Goal: Transaction & Acquisition: Purchase product/service

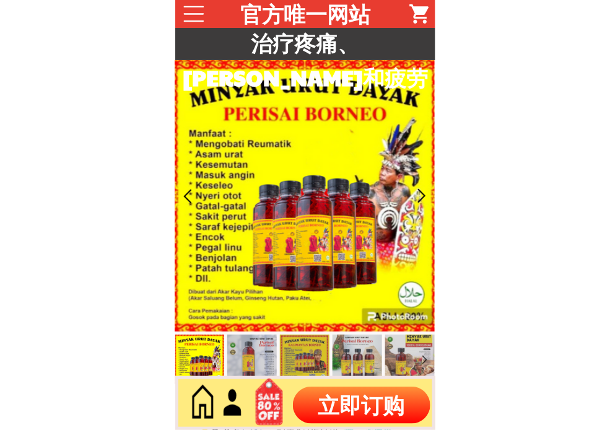
click at [335, 412] on p "立即订购" at bounding box center [362, 405] width 138 height 37
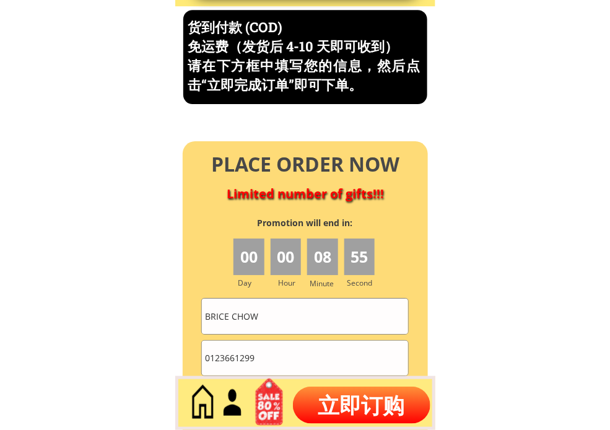
scroll to position [5298, 0]
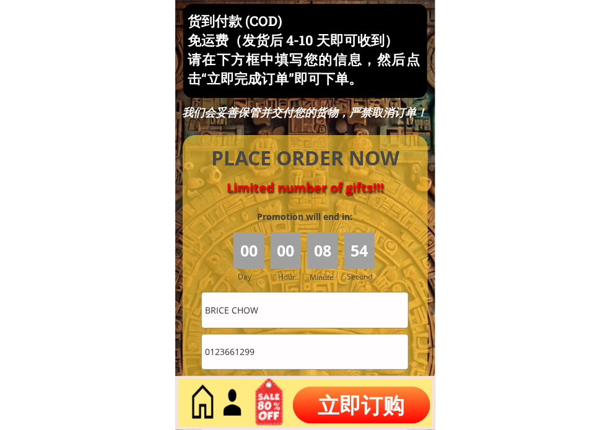
click at [305, 311] on input "BRICE CHOW" at bounding box center [305, 309] width 206 height 35
paste input "[PERSON_NAME]"
type input "[PERSON_NAME]"
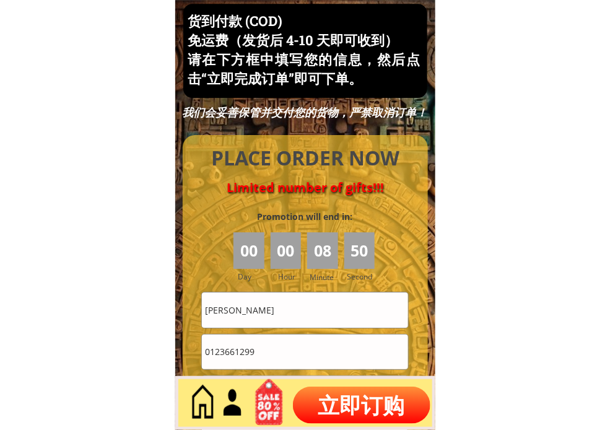
click at [254, 353] on input "0123661299" at bounding box center [305, 352] width 206 height 35
paste input "5703218"
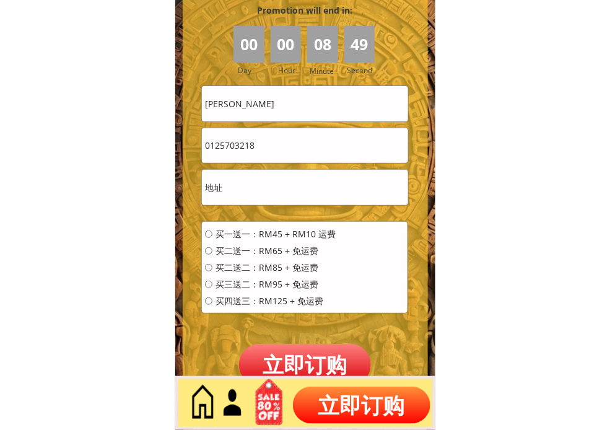
type input "0125703218"
click at [273, 193] on input "text" at bounding box center [305, 187] width 206 height 35
click at [312, 191] on input "text" at bounding box center [305, 187] width 206 height 35
paste input "[GEOGRAPHIC_DATA], 14, [GEOGRAPHIC_DATA]"
type input "[GEOGRAPHIC_DATA], 14, [GEOGRAPHIC_DATA]"
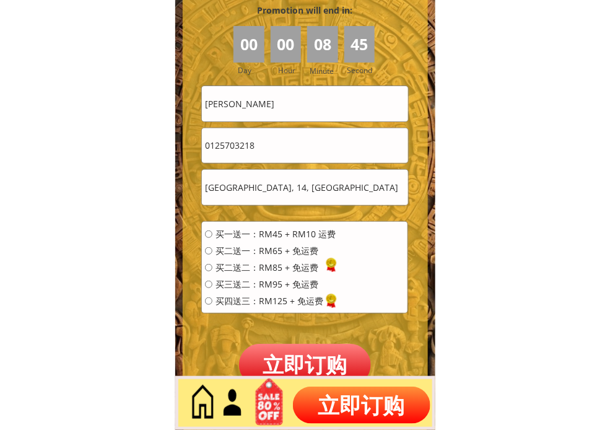
click at [305, 238] on div "买一送一：RM45 + RM10 运费 买二送一：RM65 + 免运费 买二送二：RM85 + 免运费 买三送二：RM95 + 免运费 买四送三：RM125 …" at bounding box center [270, 272] width 131 height 84
drag, startPoint x: 293, startPoint y: 234, endPoint x: 295, endPoint y: 282, distance: 48.4
click at [292, 234] on span "买一送一：RM45 + RM10 运费" at bounding box center [276, 234] width 120 height 9
radio input "true"
click at [299, 361] on p "立即订购" at bounding box center [305, 365] width 133 height 42
